Goal: Task Accomplishment & Management: Use online tool/utility

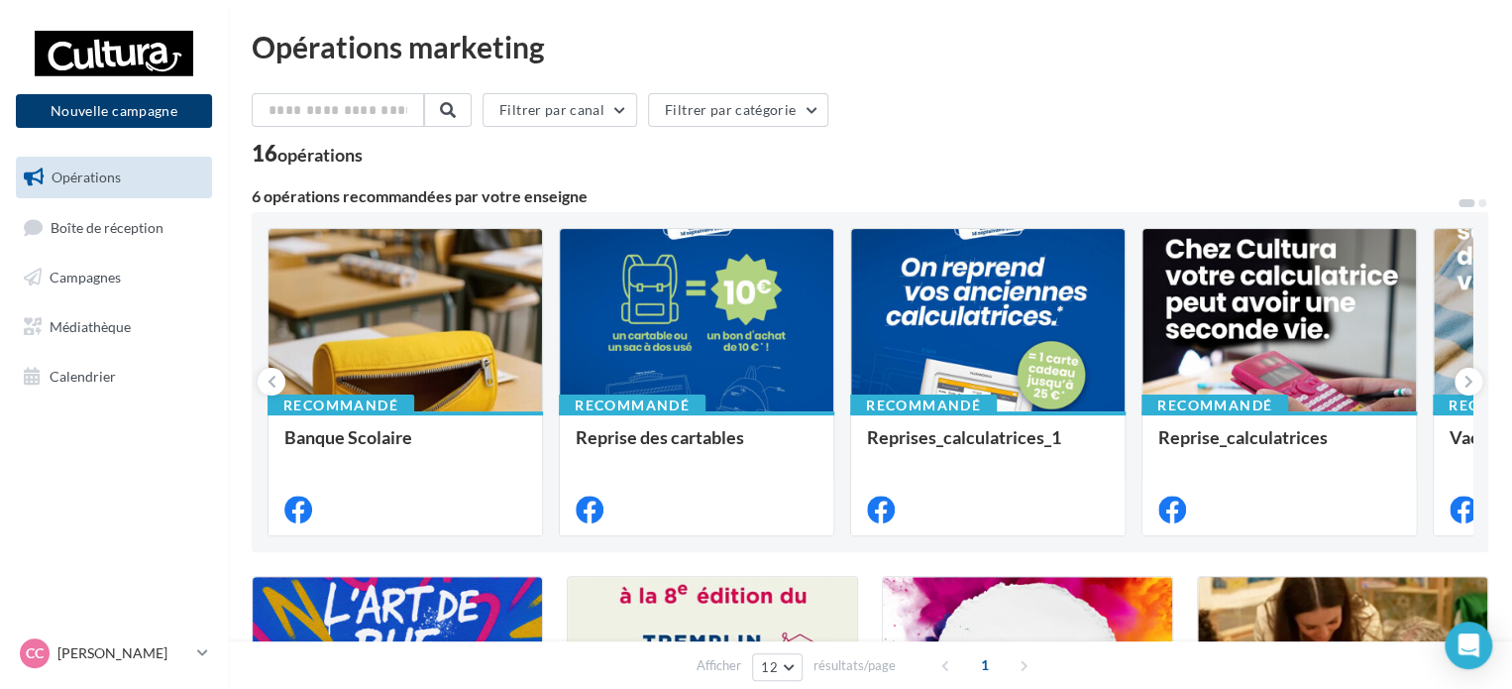
click at [158, 112] on button "Nouvelle campagne" at bounding box center [114, 111] width 196 height 34
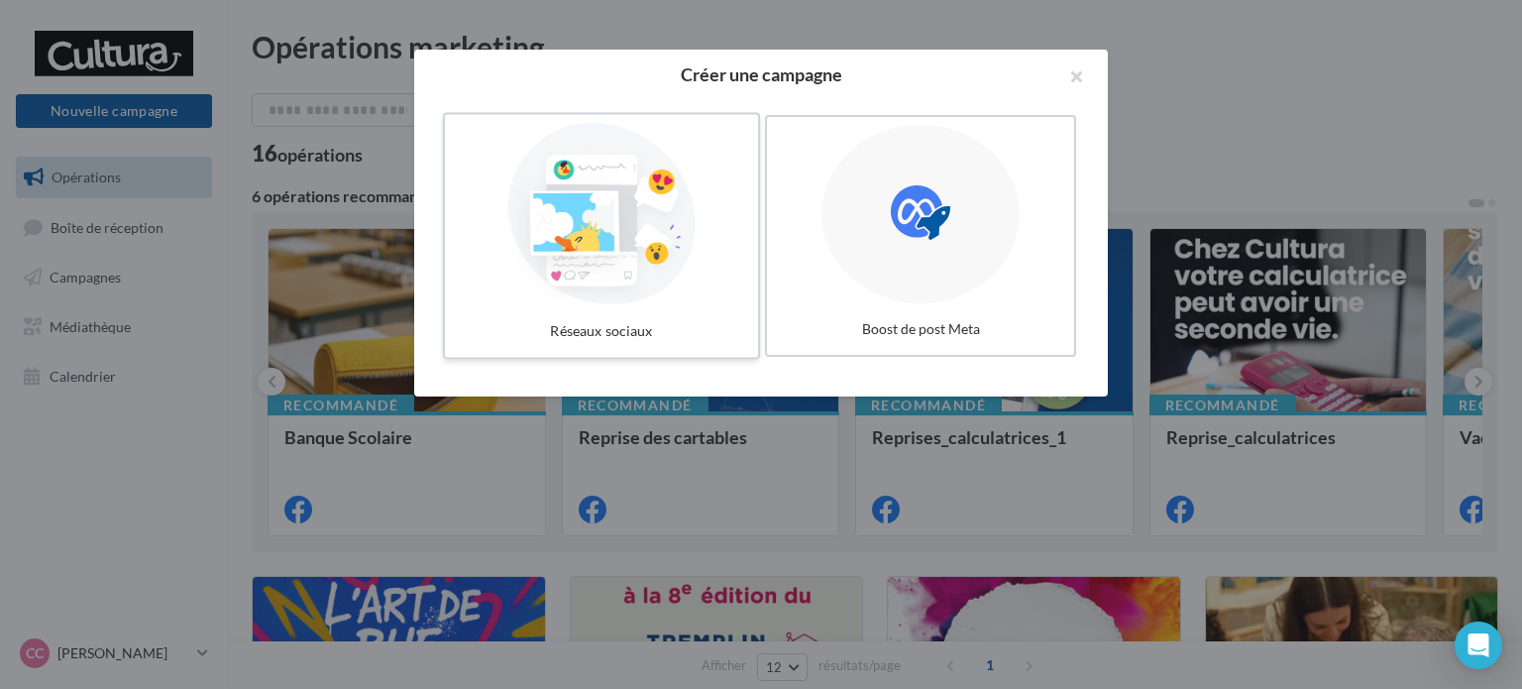
click at [550, 227] on div at bounding box center [601, 214] width 297 height 182
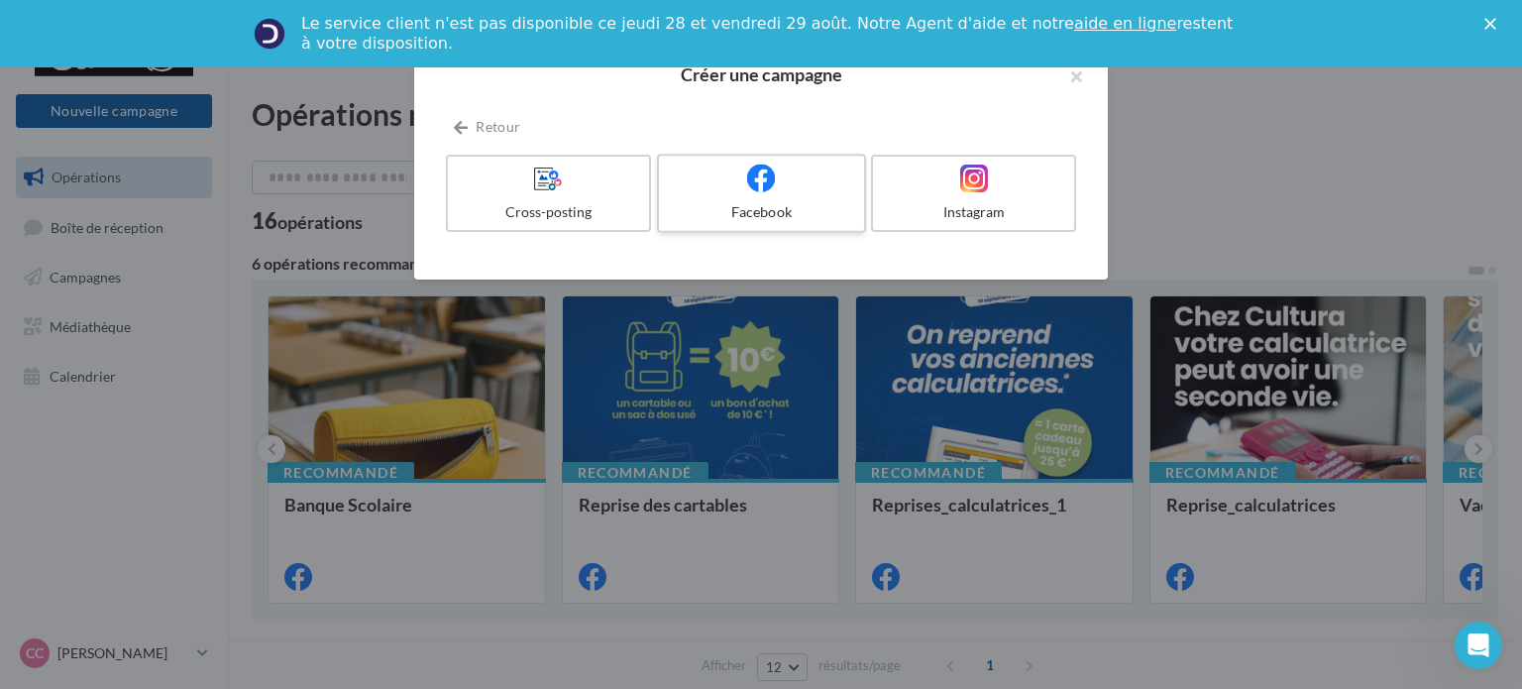
click at [695, 205] on div "Facebook" at bounding box center [761, 212] width 188 height 20
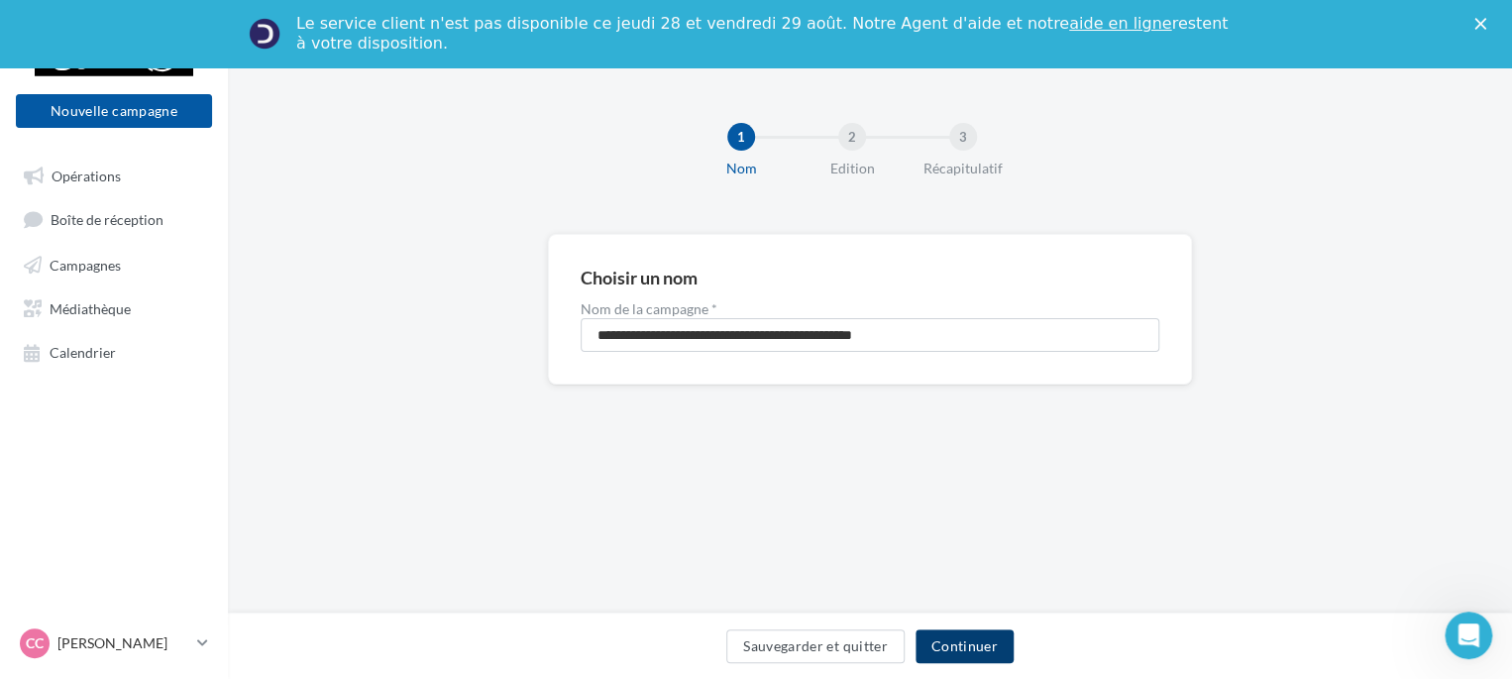
click at [978, 637] on button "Continuer" at bounding box center [964, 646] width 98 height 34
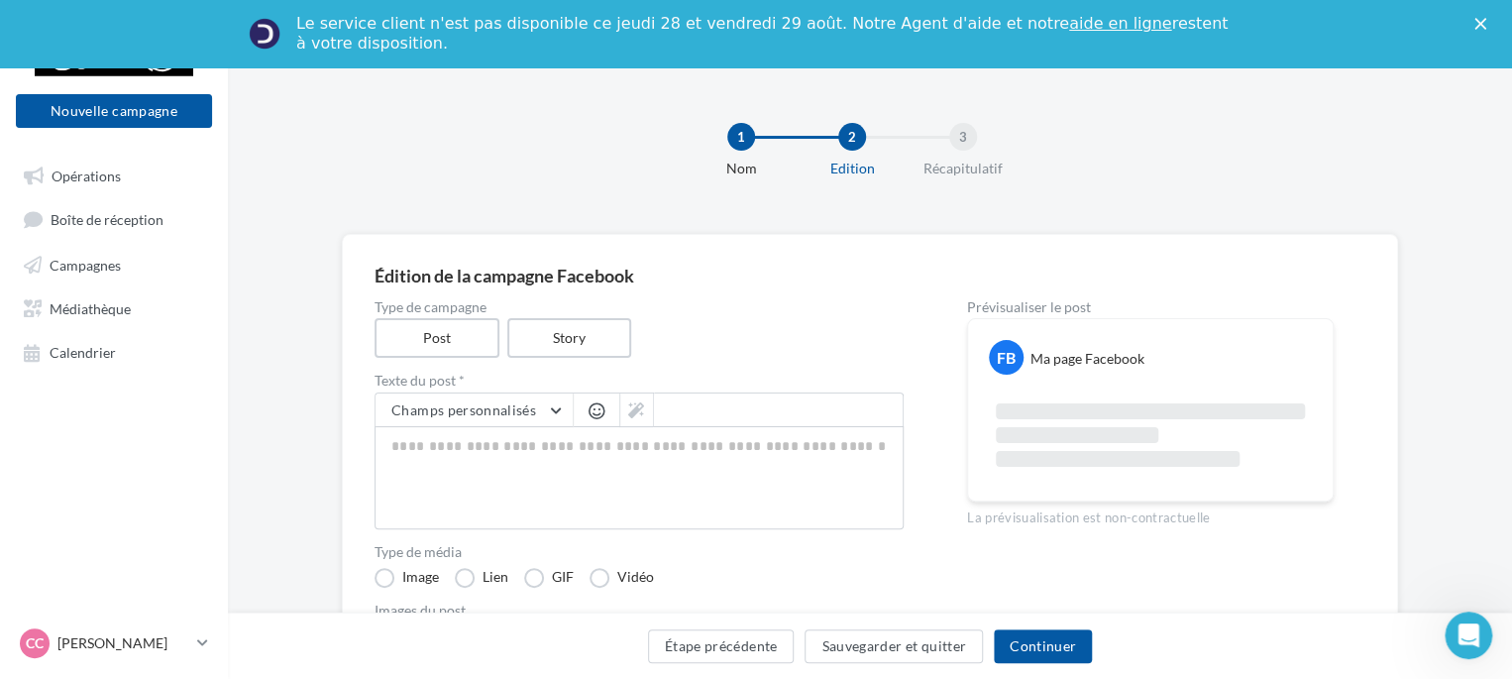
scroll to position [122, 0]
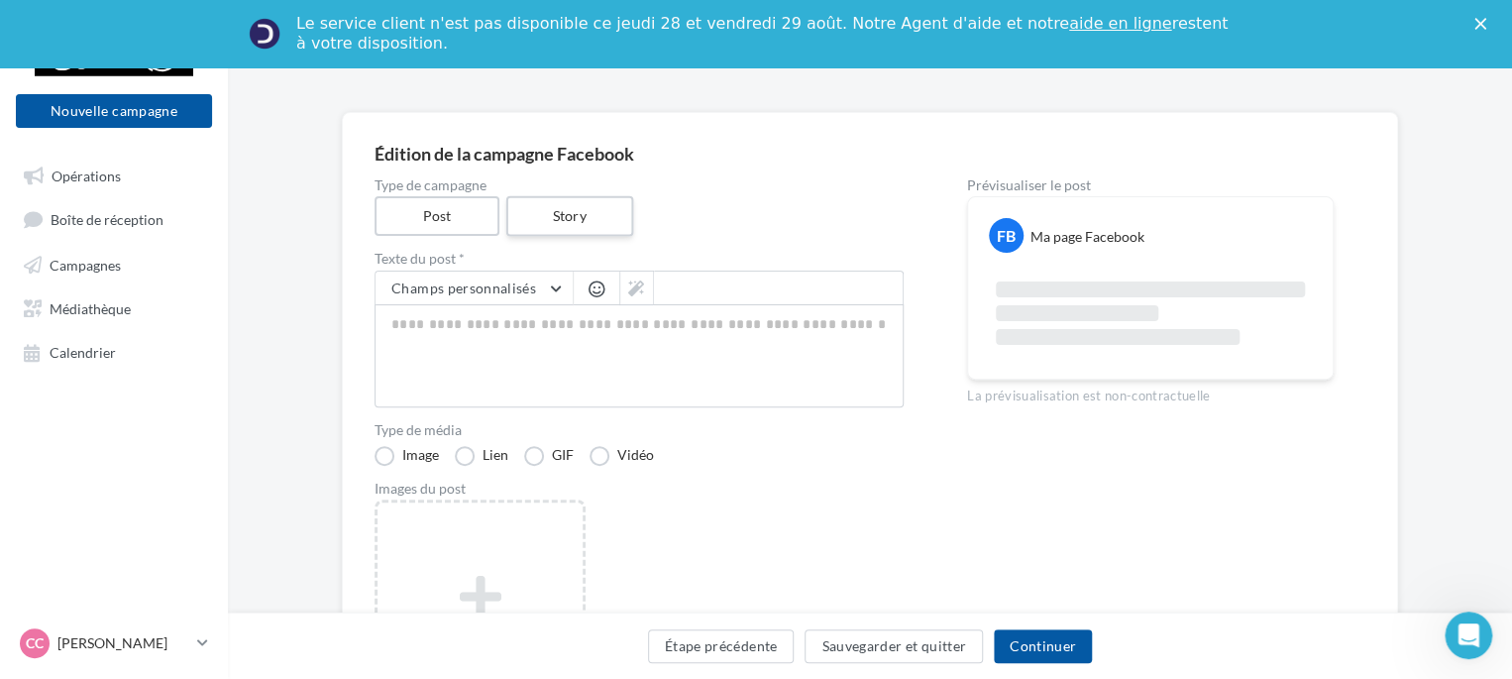
click at [568, 229] on label "Story" at bounding box center [568, 216] width 127 height 41
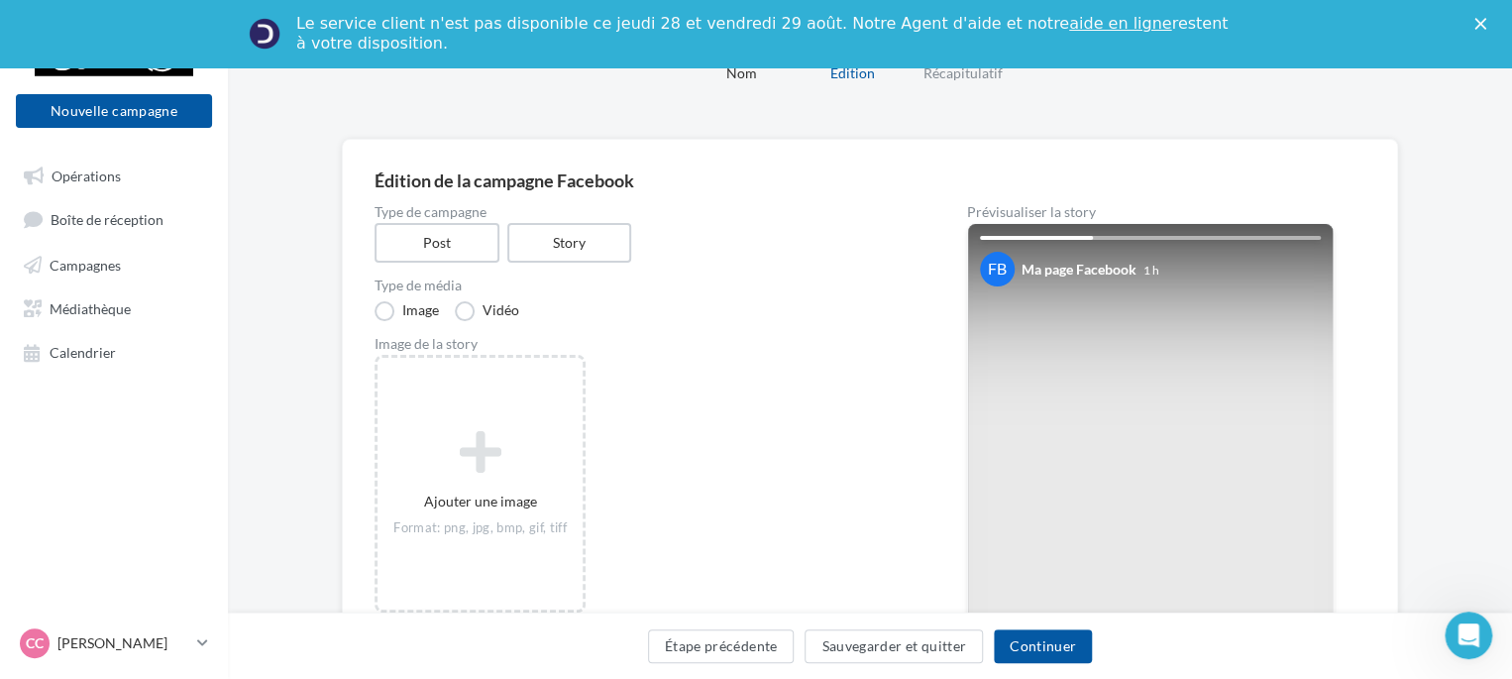
scroll to position [78, 0]
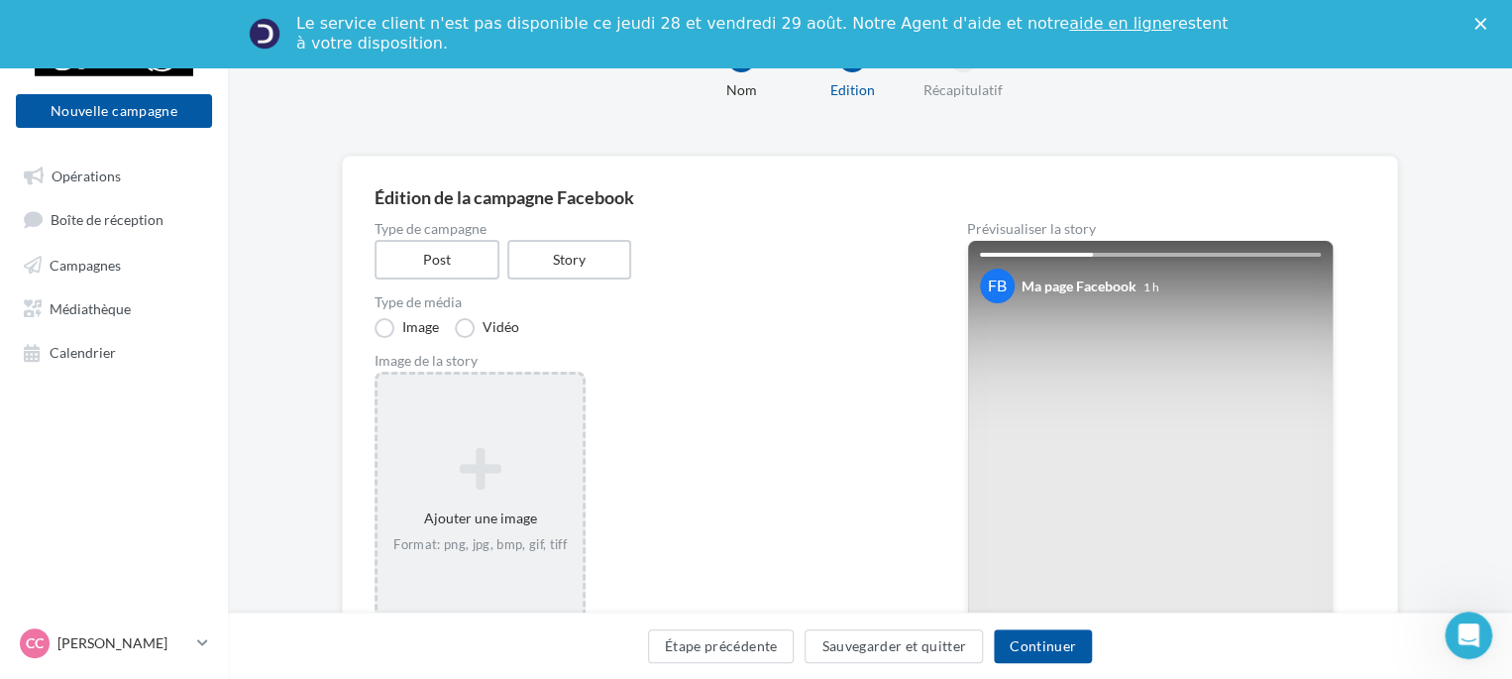
click at [491, 471] on icon at bounding box center [479, 469] width 189 height 48
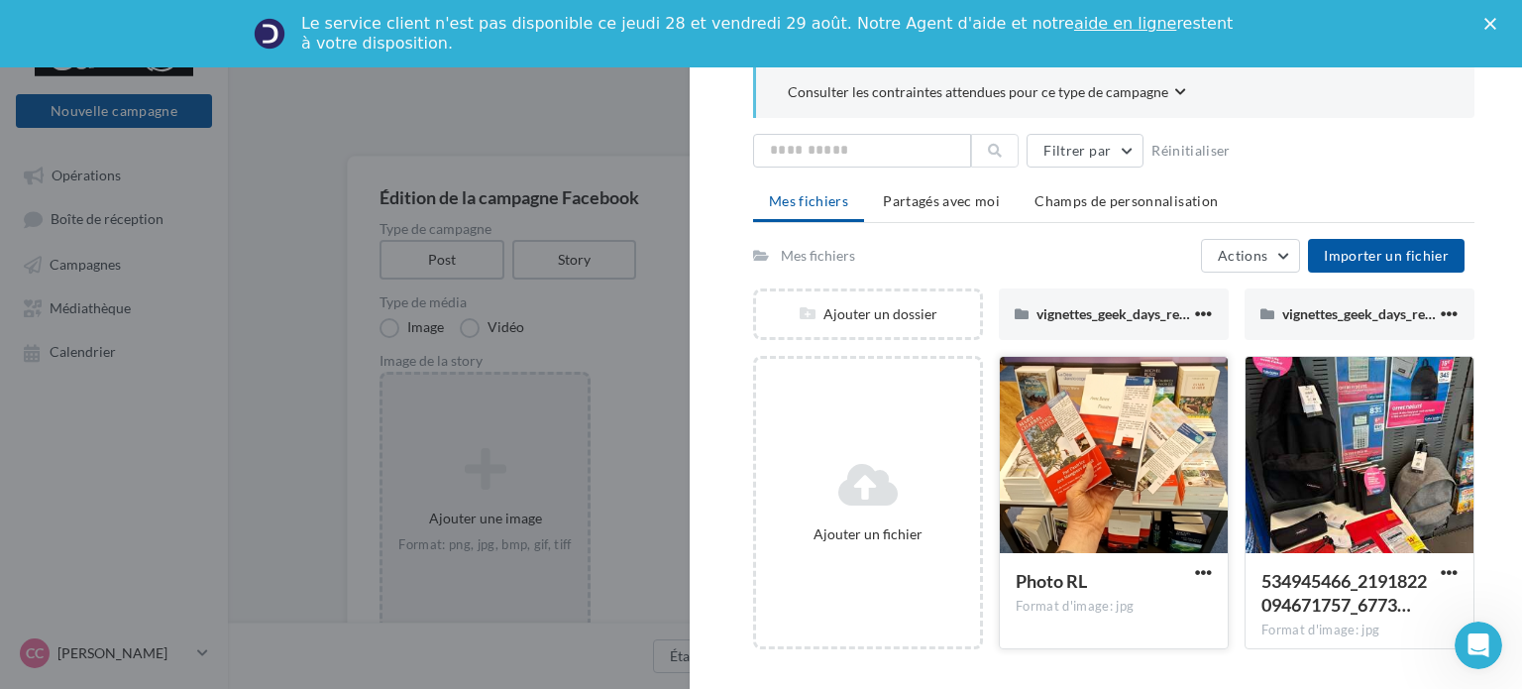
click at [1133, 508] on div at bounding box center [1114, 456] width 228 height 198
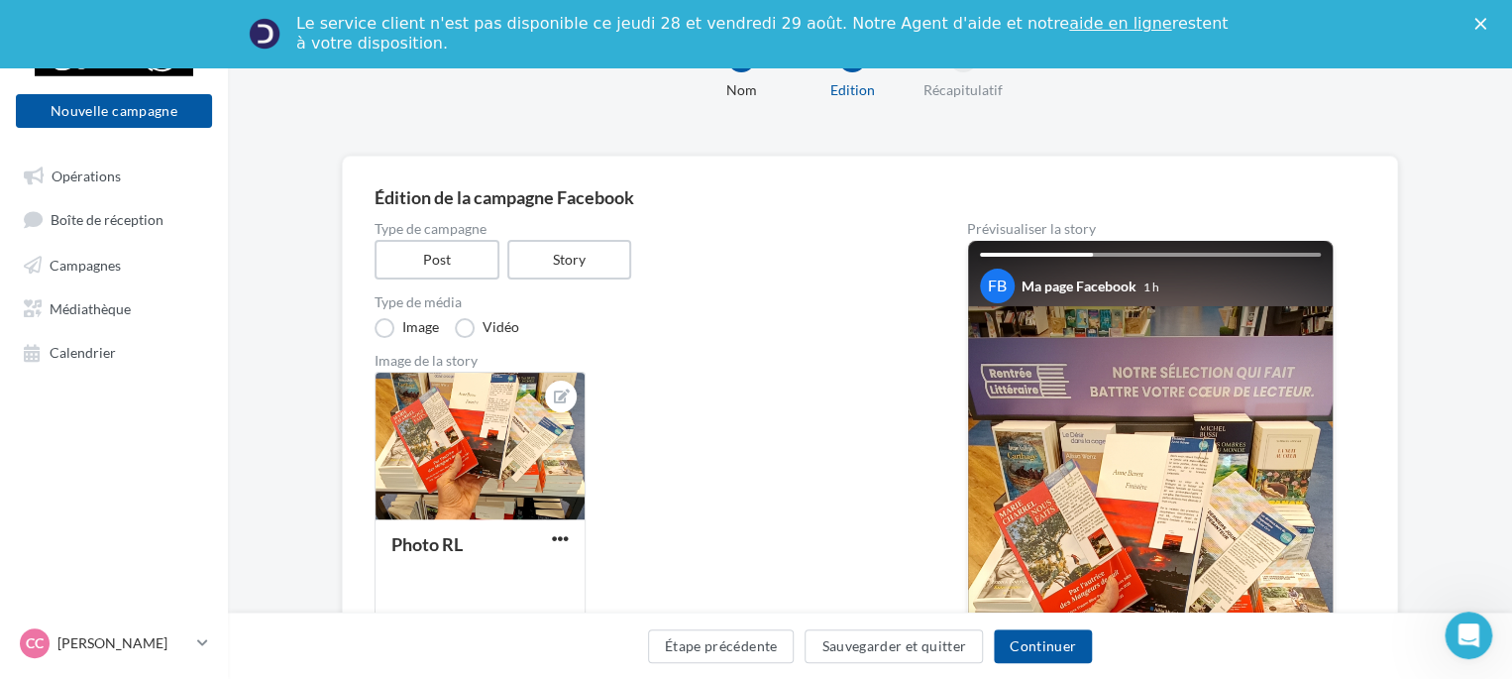
scroll to position [320, 0]
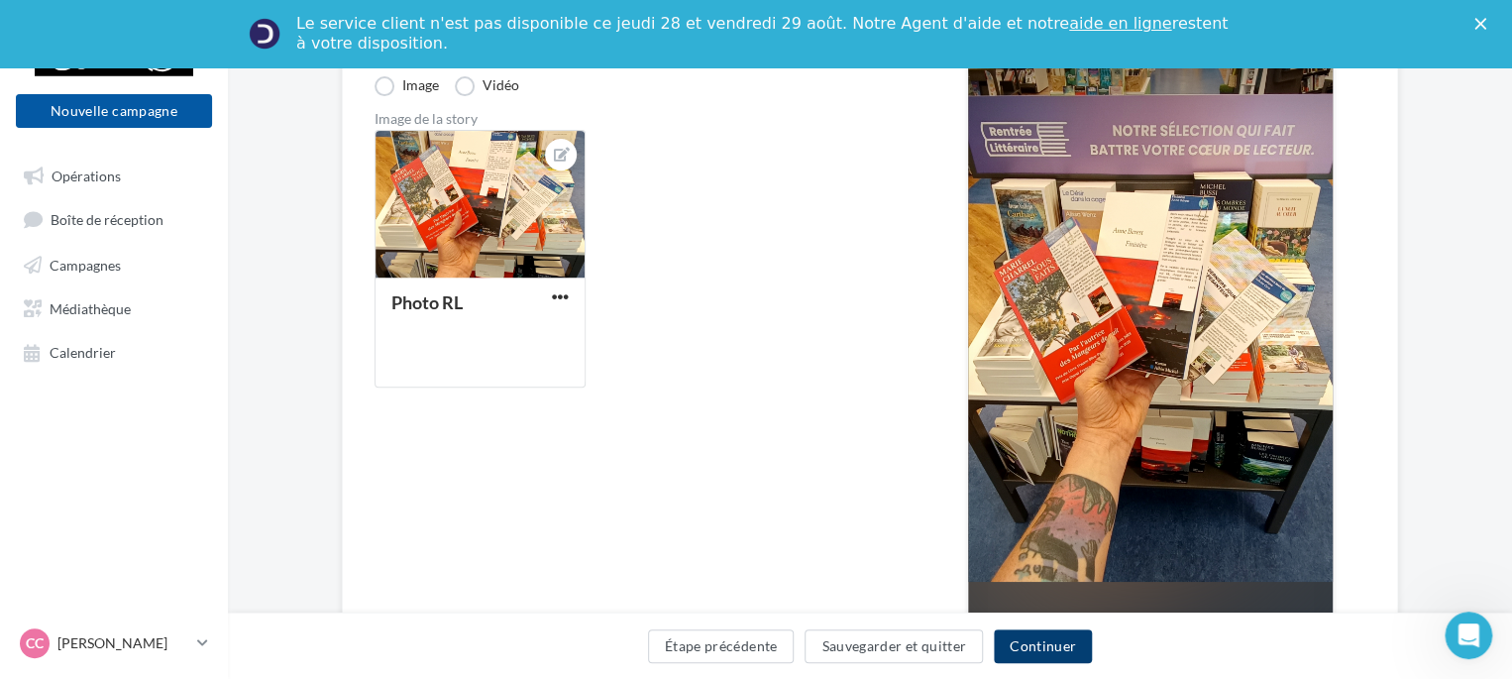
click at [1032, 646] on button "Continuer" at bounding box center [1043, 646] width 98 height 34
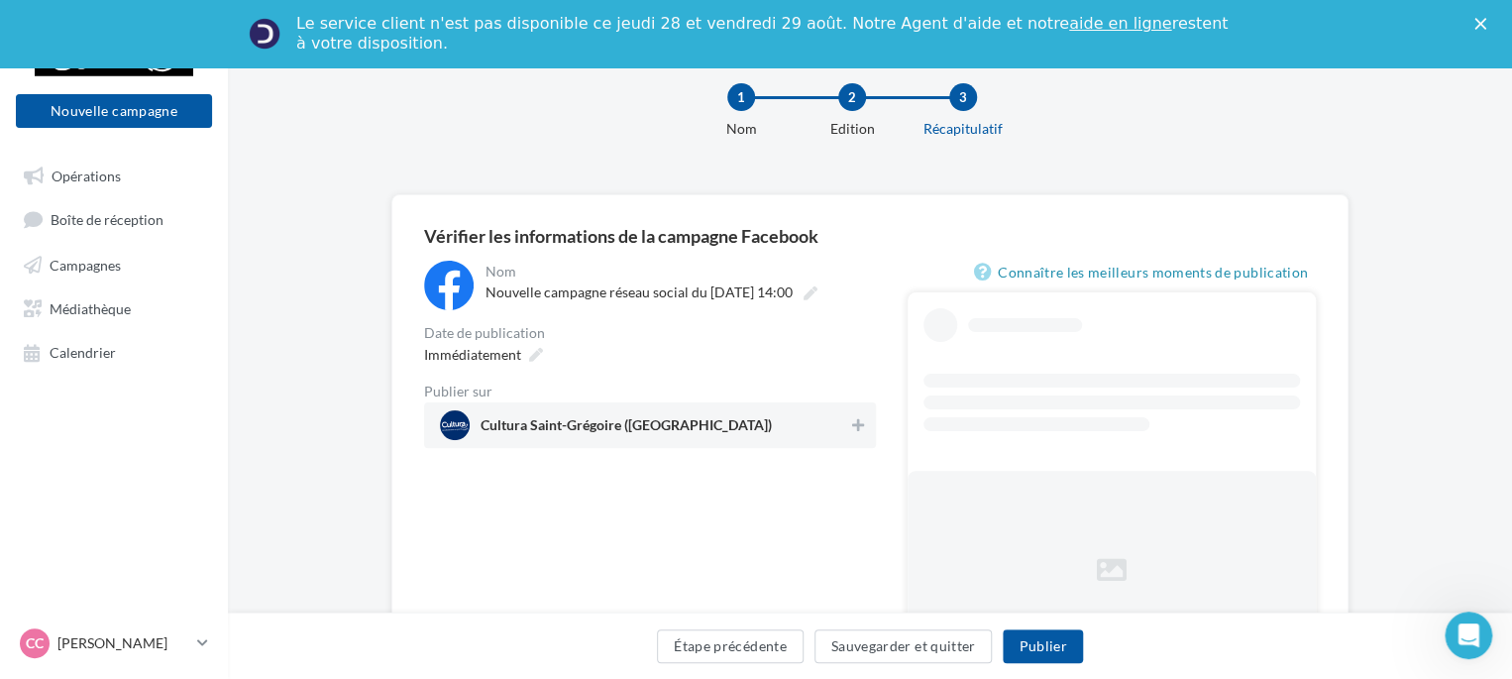
scroll to position [39, 0]
click at [520, 349] on div "Immédiatement" at bounding box center [481, 355] width 131 height 29
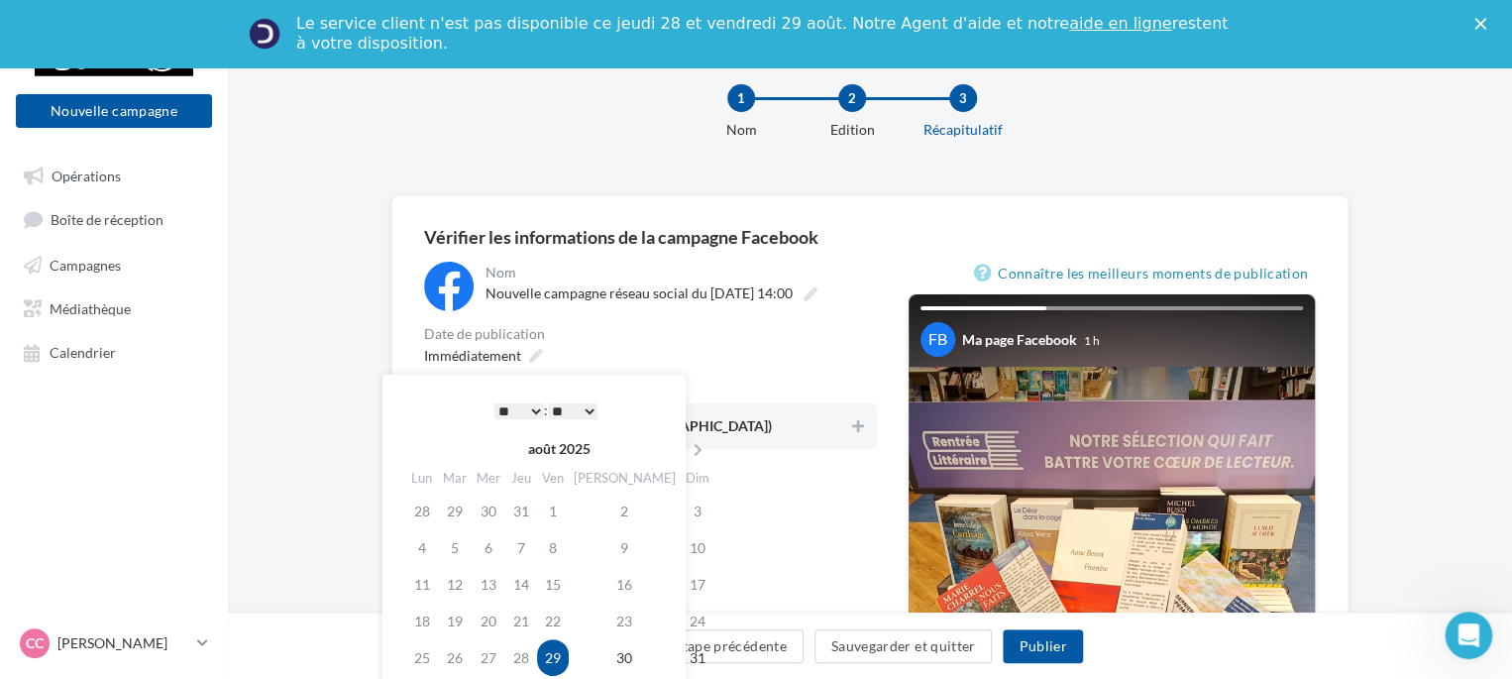
click at [667, 387] on div "**********" at bounding box center [533, 573] width 303 height 399
click at [733, 364] on div "Immédiatement" at bounding box center [650, 355] width 452 height 29
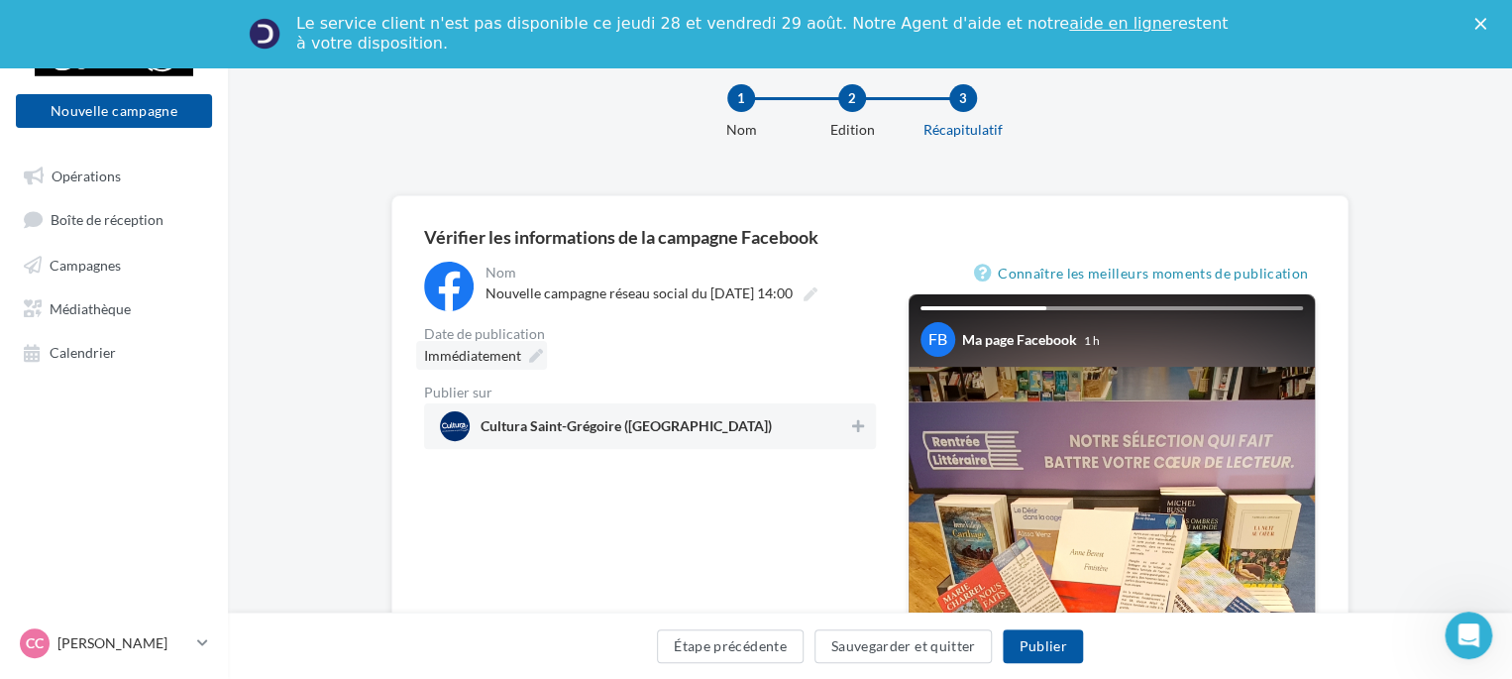
click at [537, 352] on icon at bounding box center [536, 356] width 14 height 14
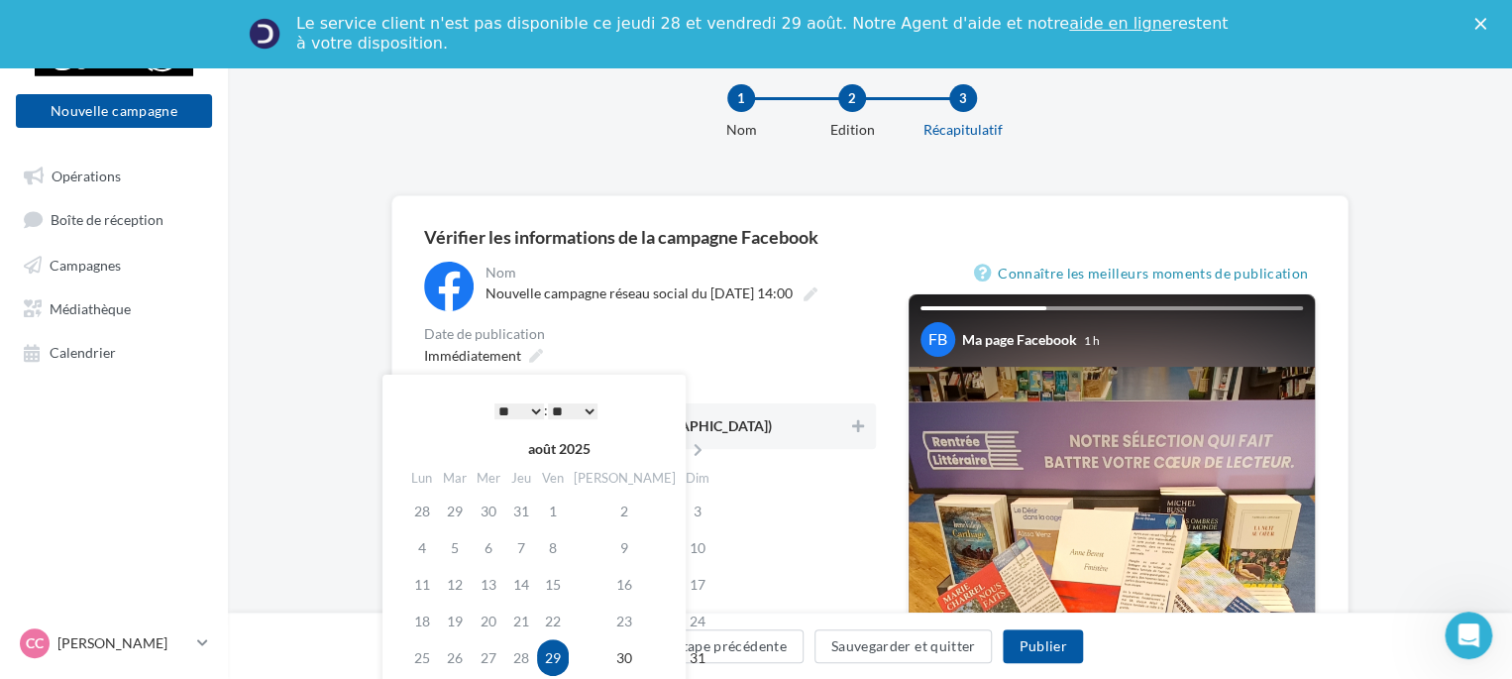
click at [499, 407] on select "* * * * * * * * * * ** ** ** ** ** ** ** ** ** ** ** ** ** **" at bounding box center [519, 411] width 50 height 16
click at [594, 419] on div "* * * * * * * * * * ** ** ** ** ** ** ** ** ** ** ** ** ** ** : ** ** ** ** ** …" at bounding box center [546, 410] width 200 height 30
drag, startPoint x: 588, startPoint y: 415, endPoint x: 559, endPoint y: 358, distance: 64.7
click at [559, 358] on div "Immédiatement" at bounding box center [650, 355] width 452 height 29
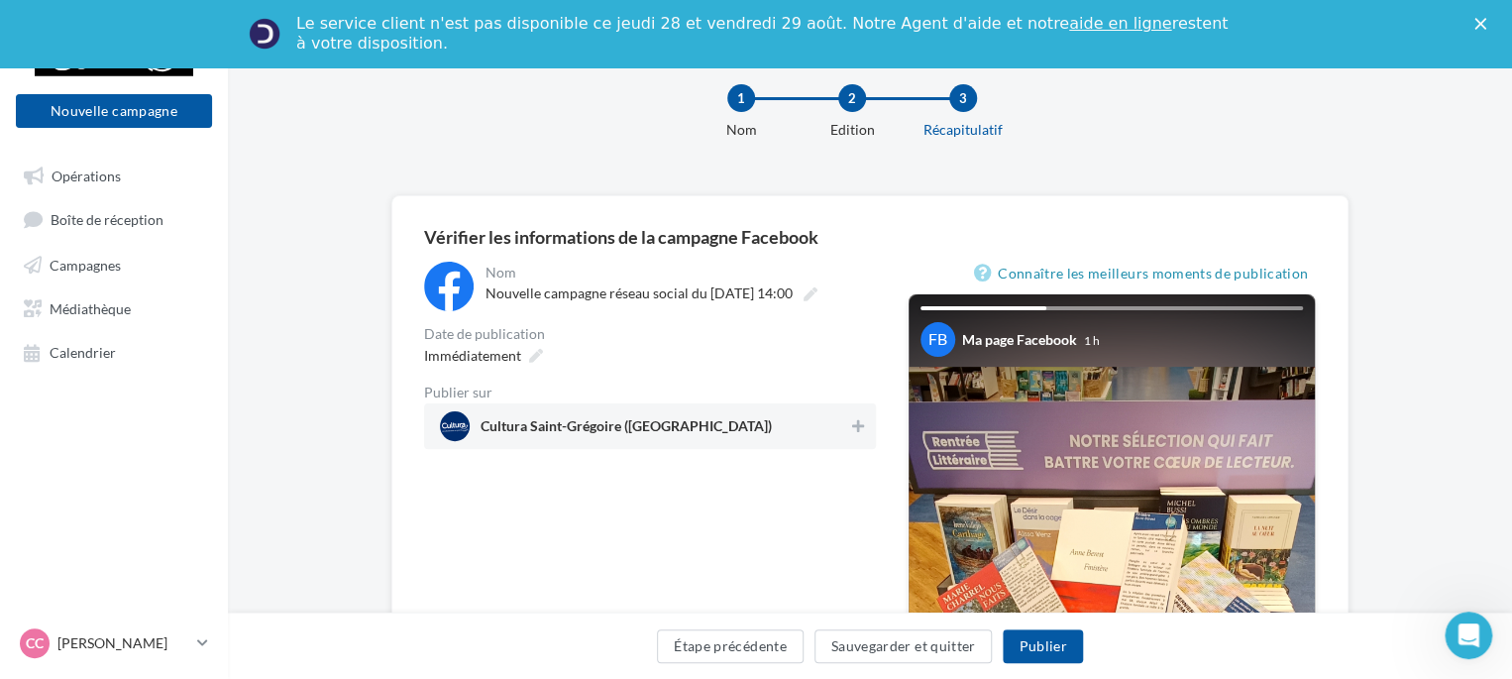
click at [876, 664] on div "Étape précédente Sauvegarder et quitter Publier" at bounding box center [870, 650] width 1252 height 42
click at [864, 652] on button "Sauvegarder et quitter" at bounding box center [903, 646] width 178 height 34
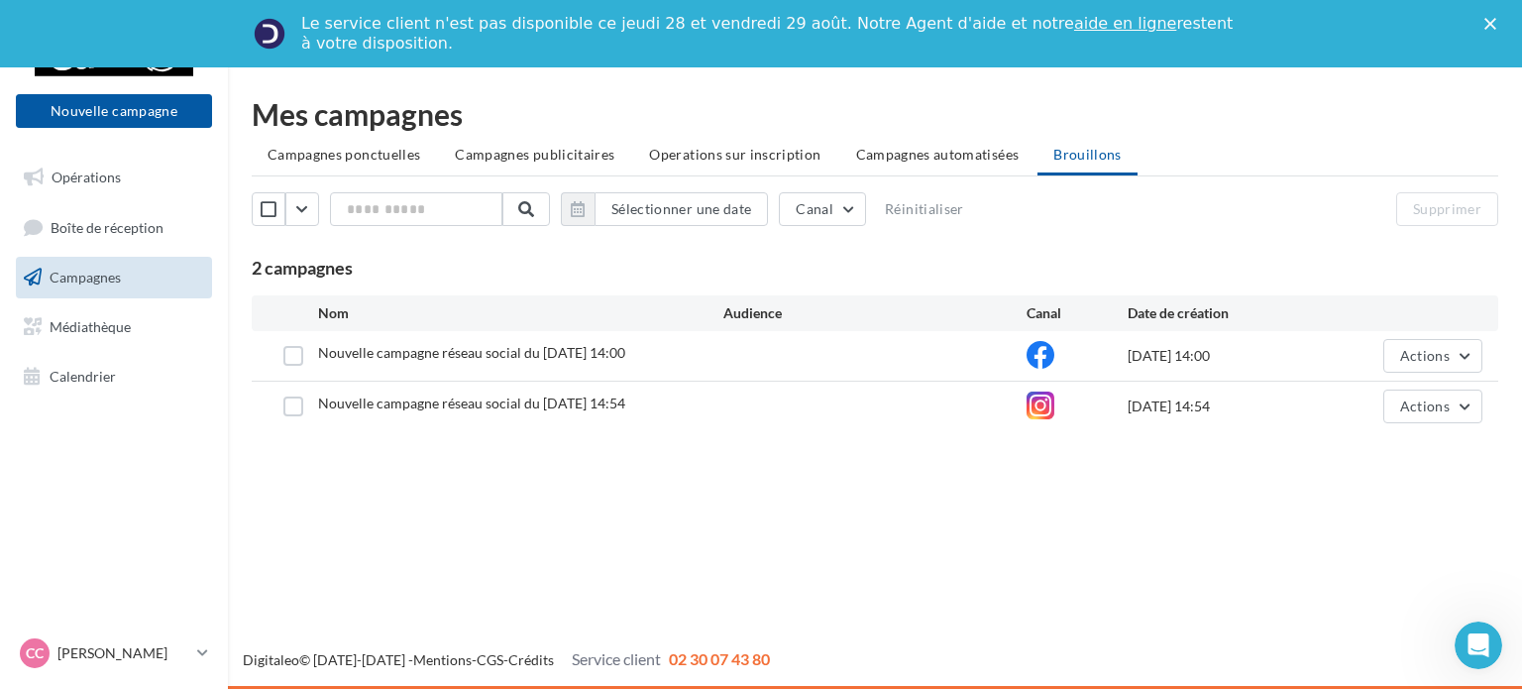
click at [779, 346] on div at bounding box center [875, 356] width 304 height 20
click at [1292, 474] on div "Nouvelle campagne Nouvelle campagne Opérations Boîte de réception Campagnes Méd…" at bounding box center [761, 377] width 1522 height 621
click at [896, 283] on div "Sélectionner une date Canal Réinitialiser Supprimer 2 campagnes Nom Audience Ca…" at bounding box center [875, 311] width 1246 height 239
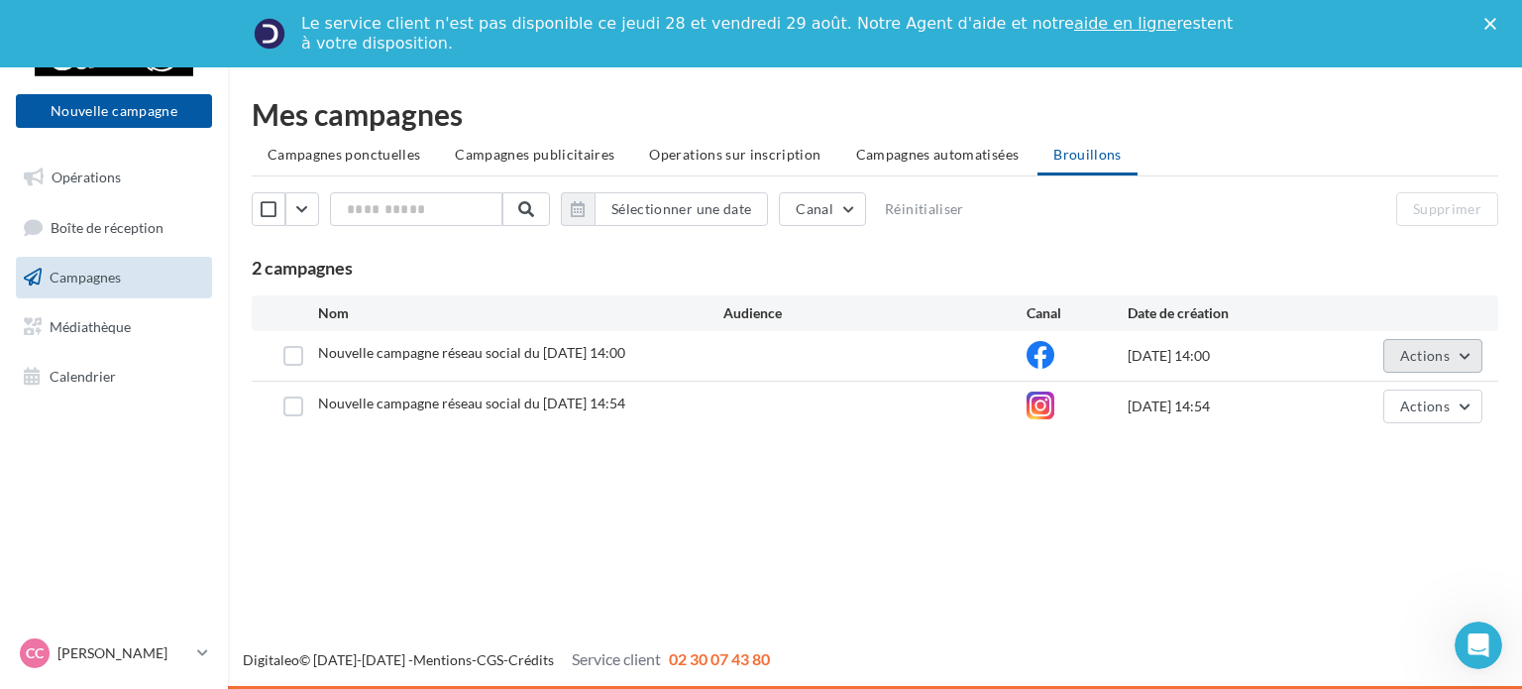
click at [1401, 362] on span "Actions" at bounding box center [1425, 355] width 50 height 17
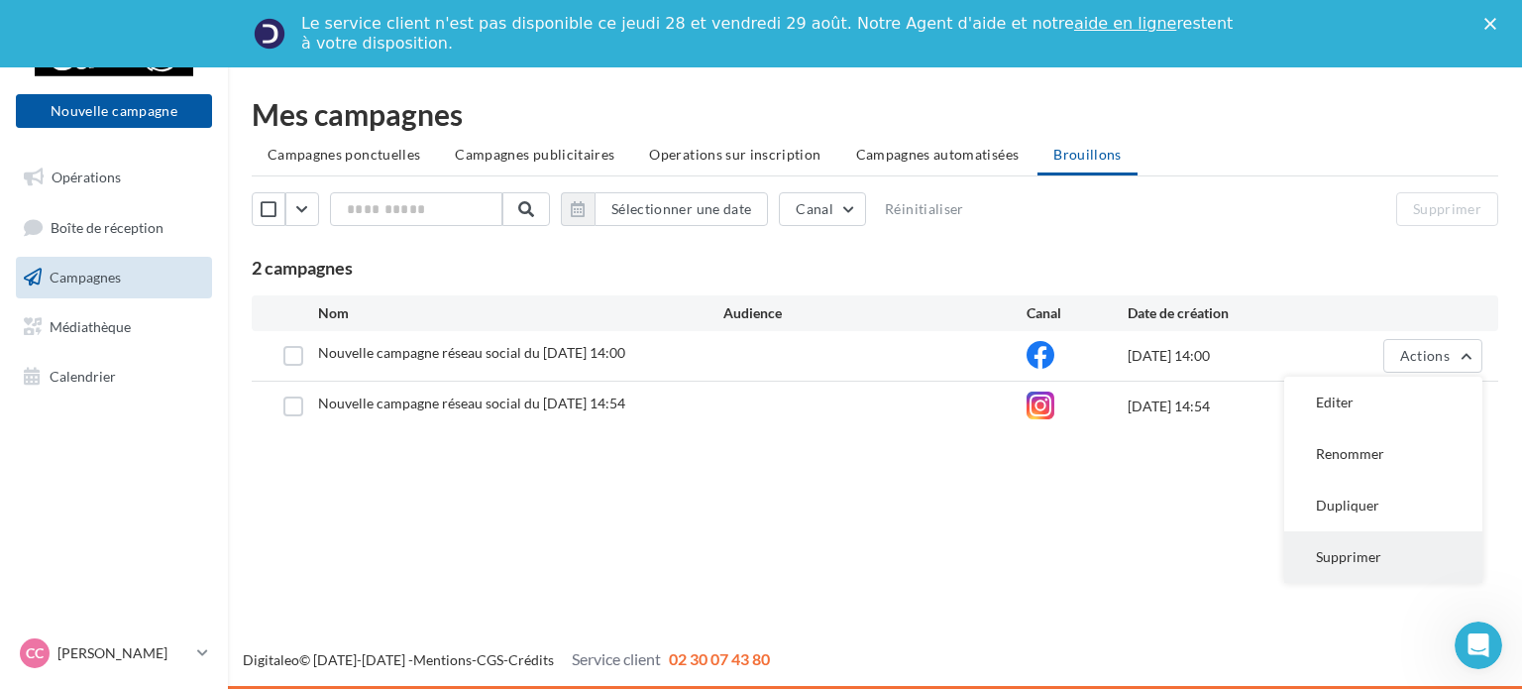
click at [1361, 556] on button "Supprimer" at bounding box center [1383, 557] width 198 height 52
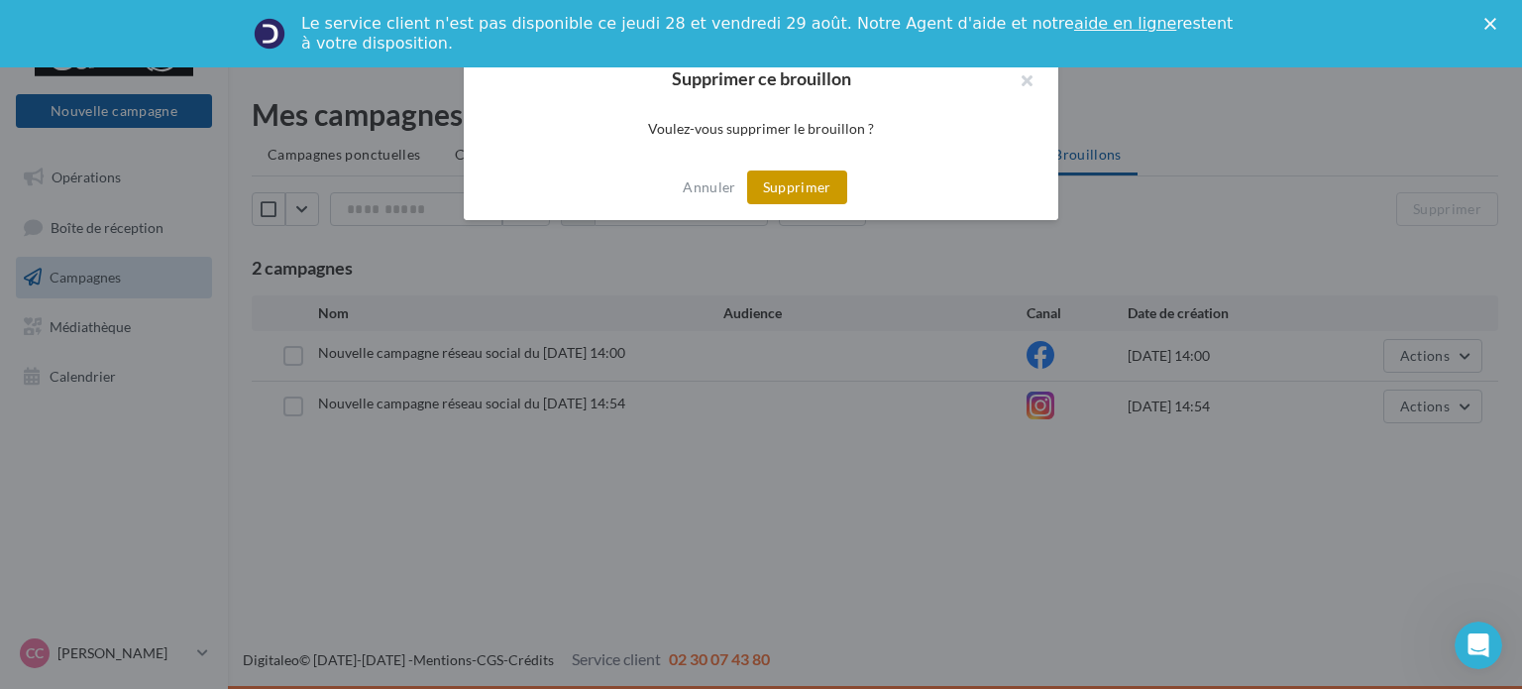
click at [804, 196] on button "Supprimer" at bounding box center [797, 187] width 100 height 34
